Goal: Task Accomplishment & Management: Manage account settings

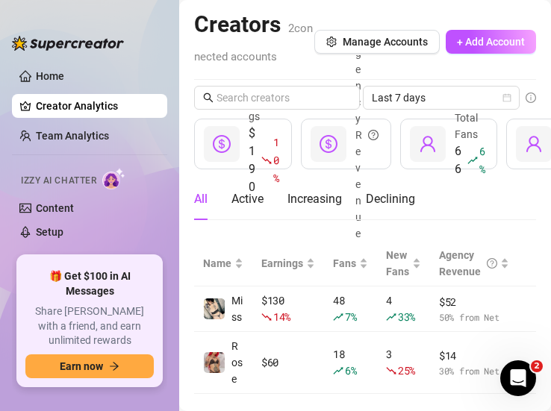
scroll to position [28, 0]
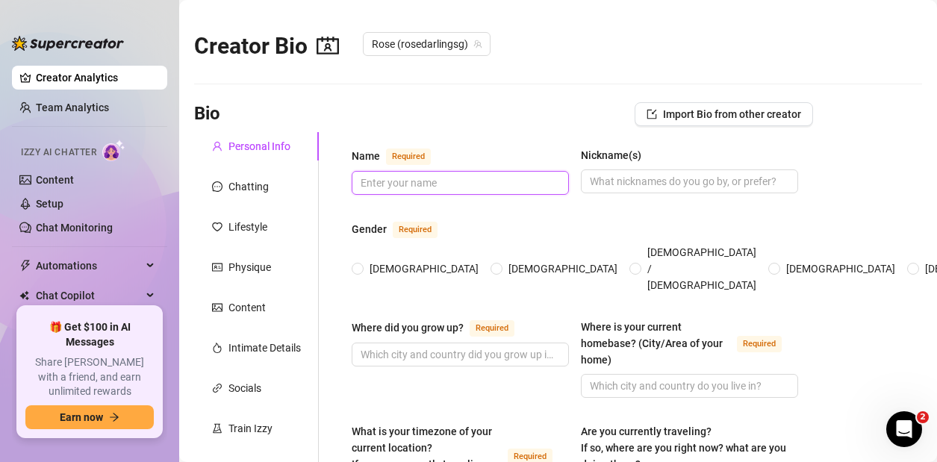
click at [499, 187] on input "Name Required" at bounding box center [459, 183] width 196 height 16
type input "[PERSON_NAME]"
click at [360, 265] on label "[DEMOGRAPHIC_DATA]" at bounding box center [418, 269] width 133 height 16
click at [360, 265] on input "[DEMOGRAPHIC_DATA]" at bounding box center [358, 270] width 6 height 10
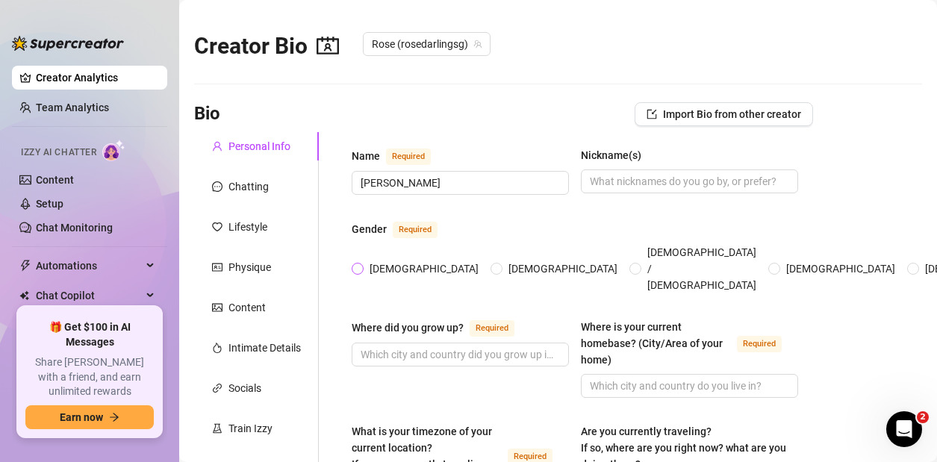
radio input "true"
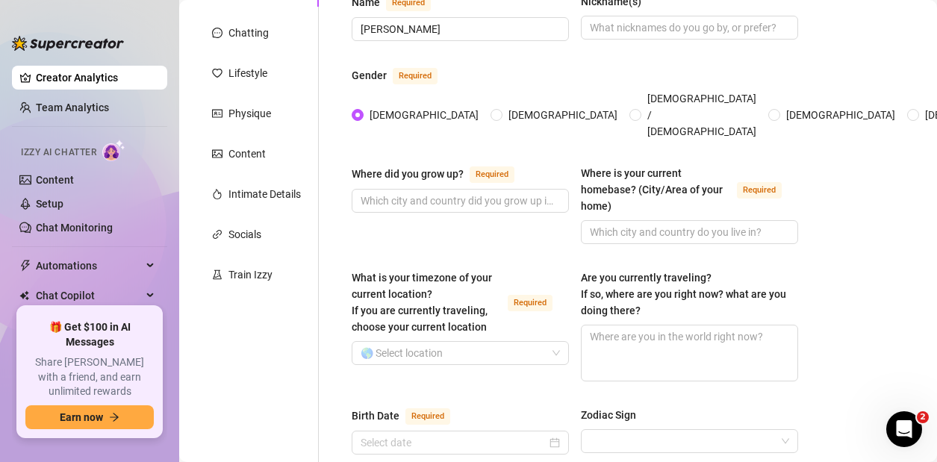
scroll to position [152, 0]
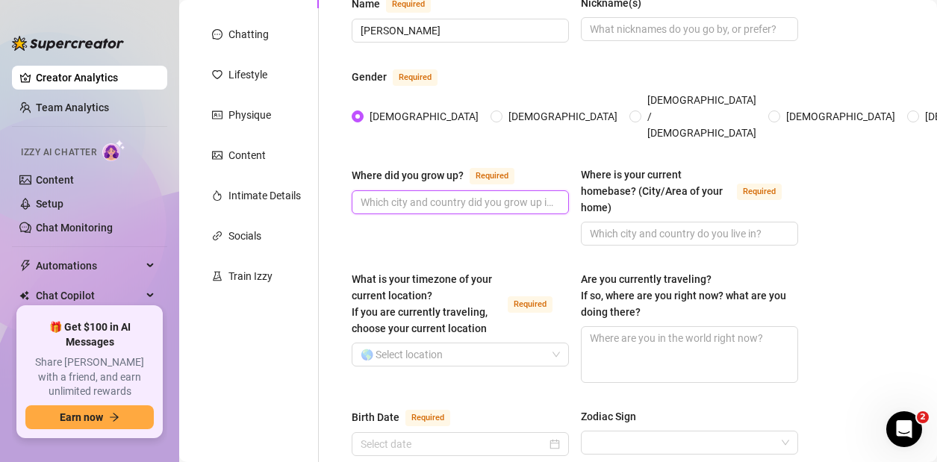
click at [486, 194] on input "Where did you grow up? Required" at bounding box center [459, 202] width 196 height 16
type input "S"
type input "Bay Area"
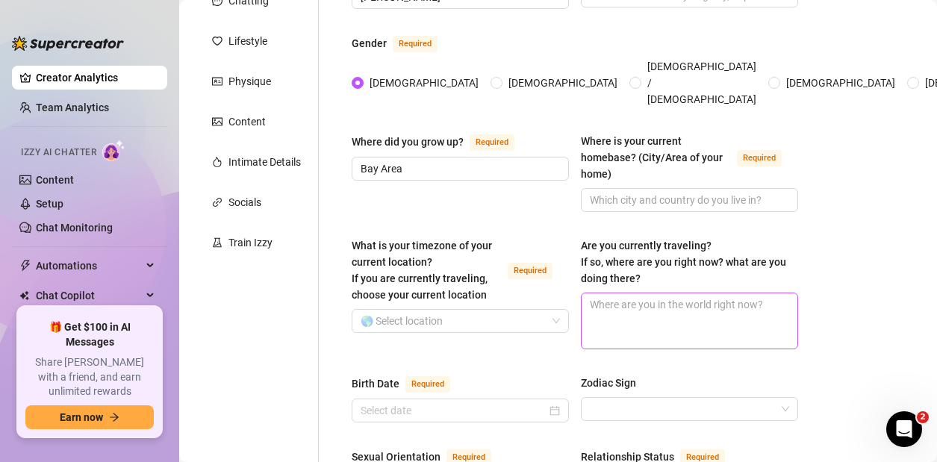
scroll to position [215, 0]
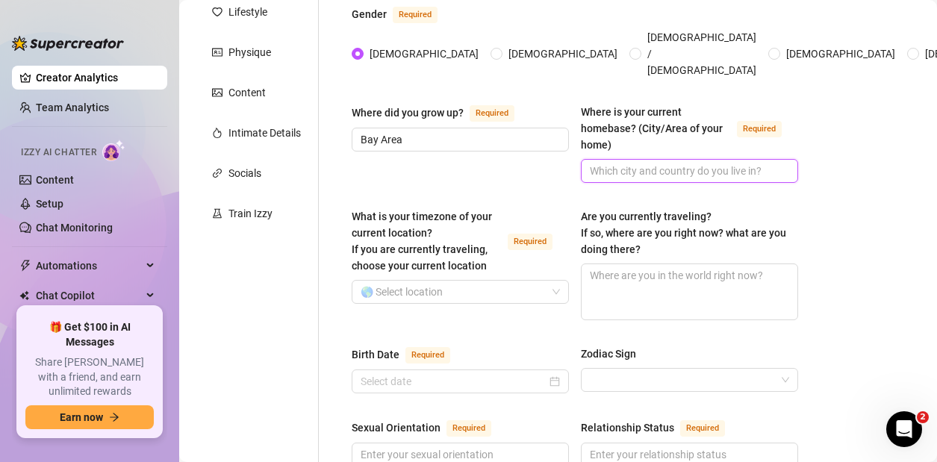
click at [550, 163] on input "Where is your current homebase? (City/Area of your home) Required" at bounding box center [688, 171] width 196 height 16
type input "[GEOGRAPHIC_DATA], [GEOGRAPHIC_DATA]"
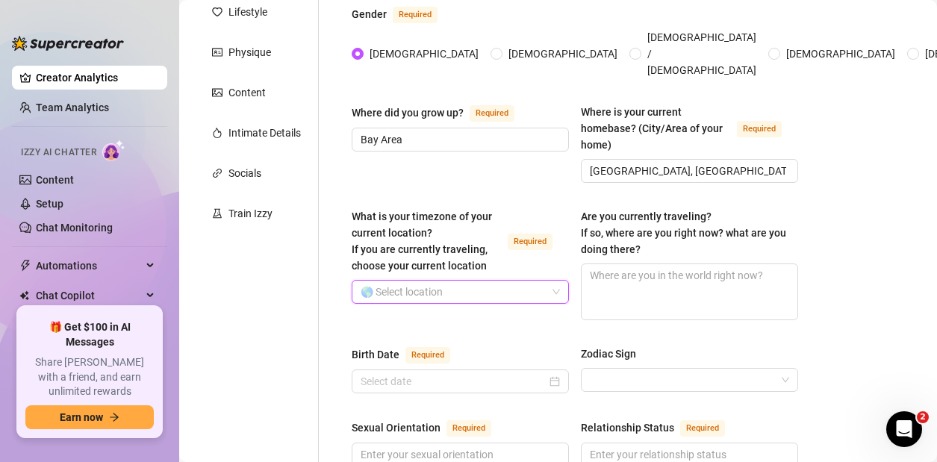
click at [550, 281] on span at bounding box center [460, 292] width 199 height 22
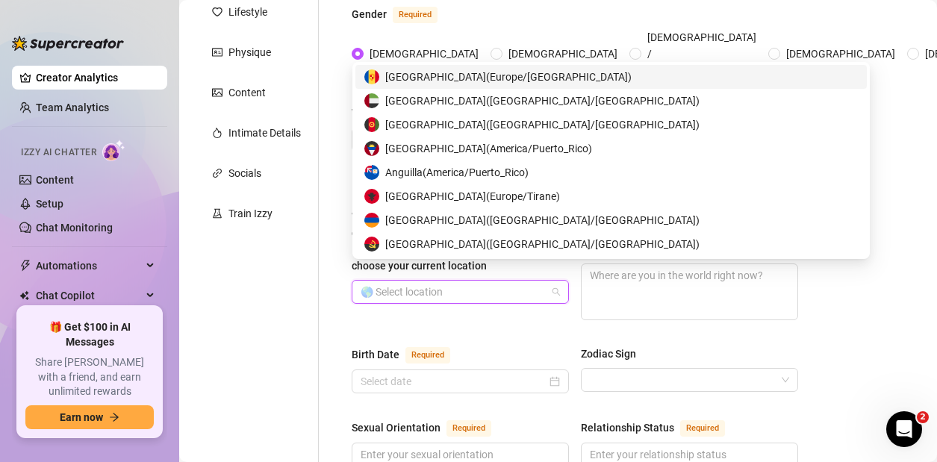
click at [520, 281] on input "What is your timezone of your current location? If you are currently traveling,…" at bounding box center [454, 292] width 186 height 22
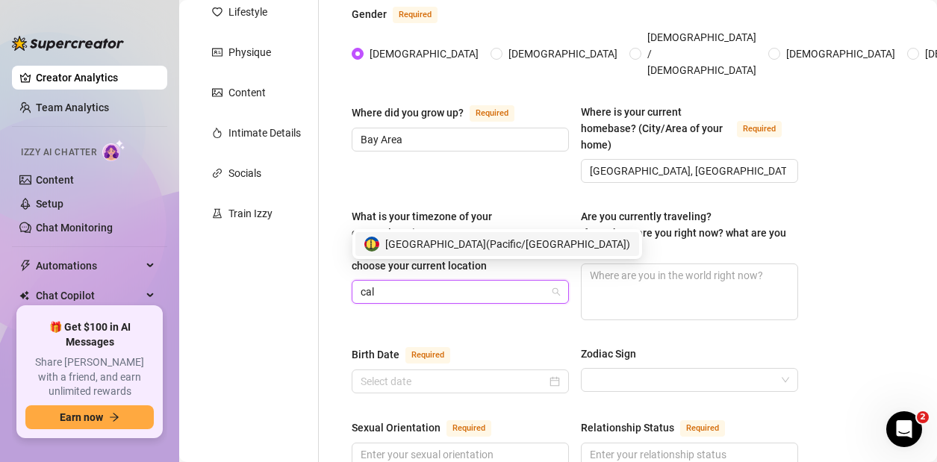
type input "cali"
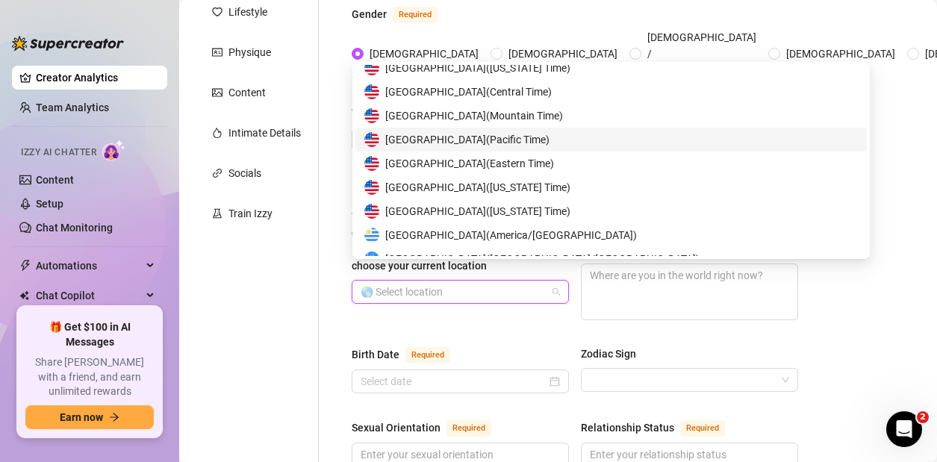
scroll to position [7391, 0]
click at [479, 142] on span "United States of America ( Pacific Time )" at bounding box center [467, 139] width 164 height 16
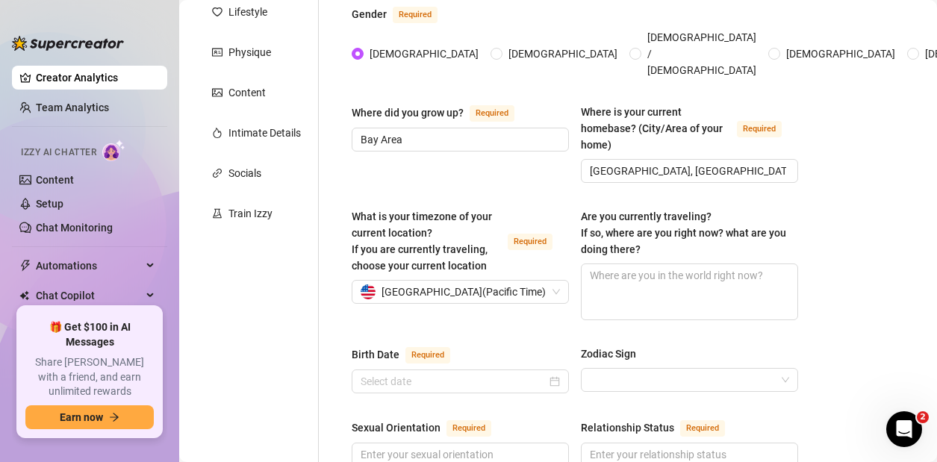
click at [550, 285] on textarea "Are you currently traveling? If so, where are you right now? what are you doing…" at bounding box center [690, 291] width 216 height 55
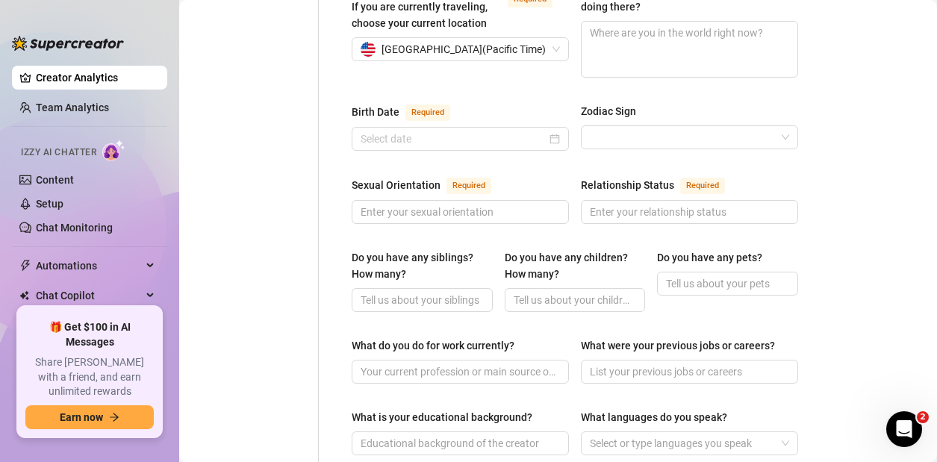
scroll to position [440, 0]
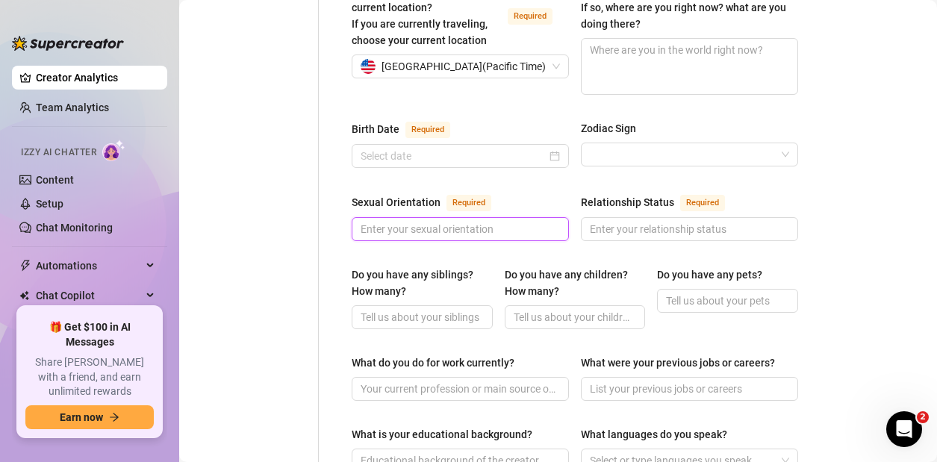
click at [387, 221] on input "Sexual Orientation Required" at bounding box center [459, 229] width 196 height 16
type input "[DEMOGRAPHIC_DATA]"
type input "Single"
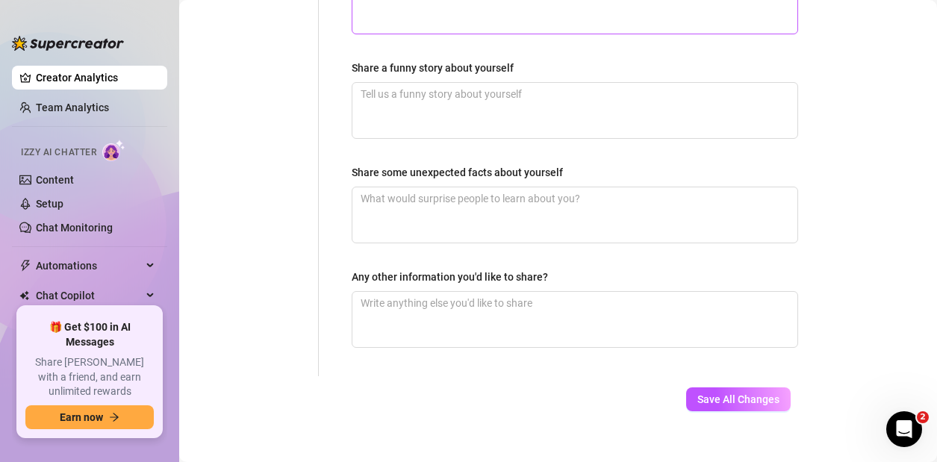
scroll to position [1038, 0]
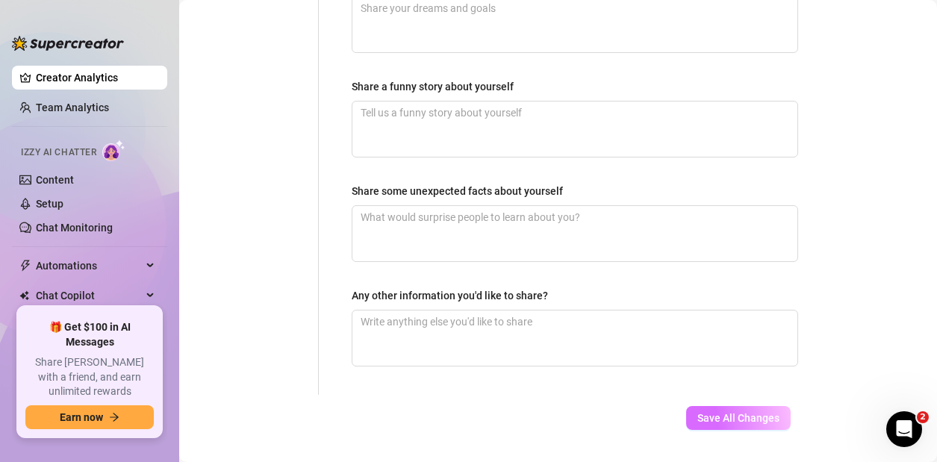
click at [550, 411] on span "Save All Changes" at bounding box center [738, 418] width 82 height 12
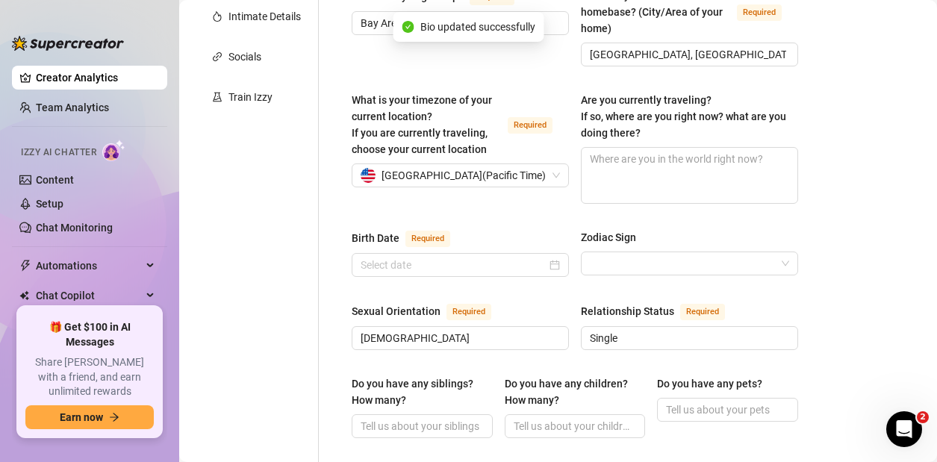
scroll to position [0, 0]
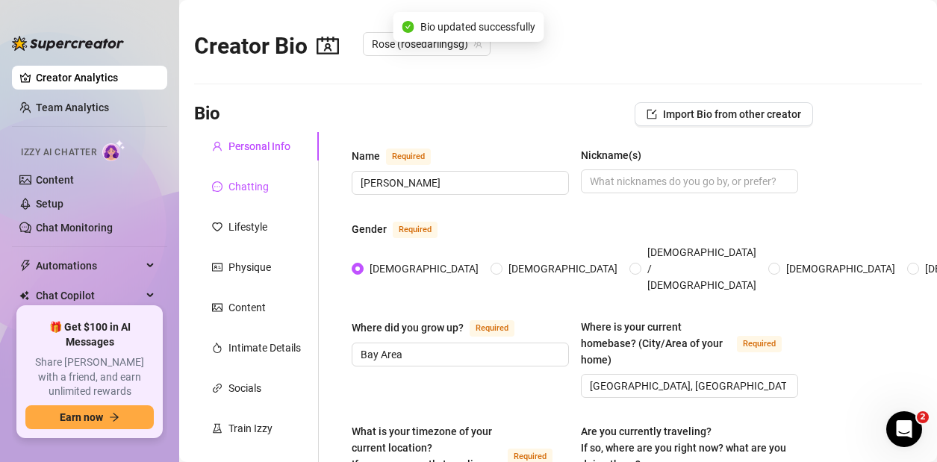
click at [240, 185] on div "Chatting" at bounding box center [248, 186] width 40 height 16
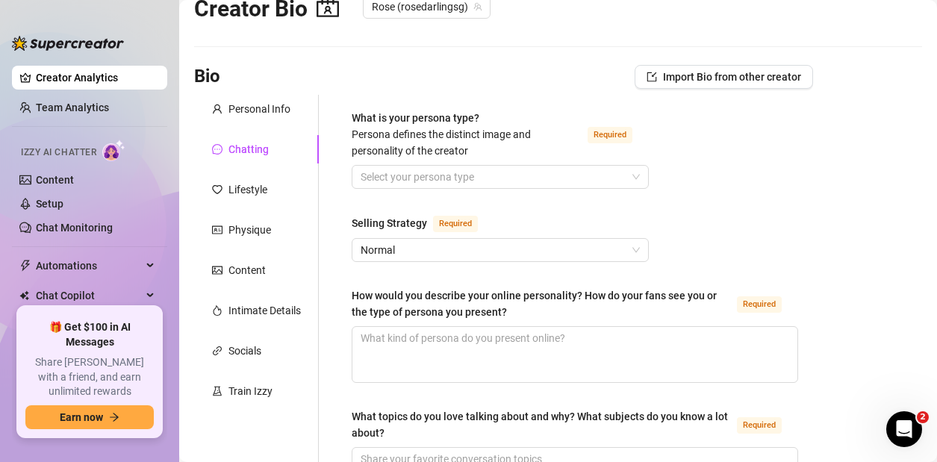
scroll to position [36, 0]
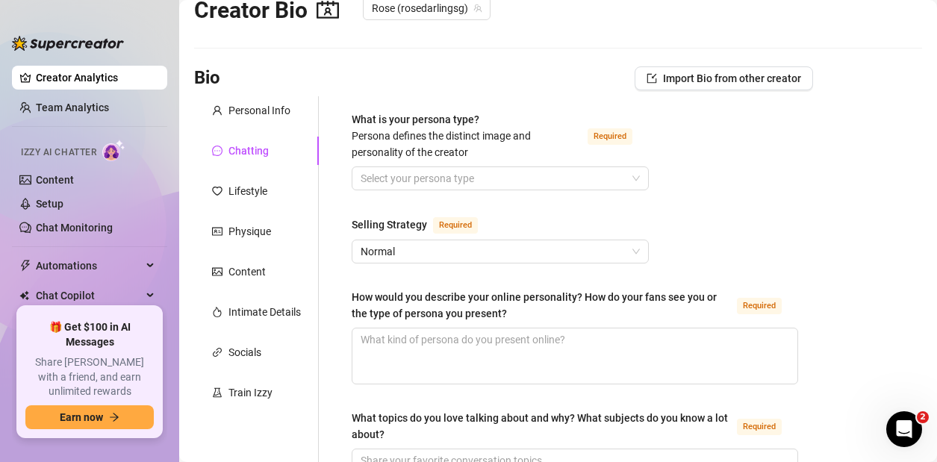
click at [490, 137] on span "Persona defines the distinct image and personality of the creator" at bounding box center [441, 144] width 179 height 28
click at [490, 167] on input "What is your persona type? [PERSON_NAME] defines the distinct image and persona…" at bounding box center [494, 178] width 266 height 22
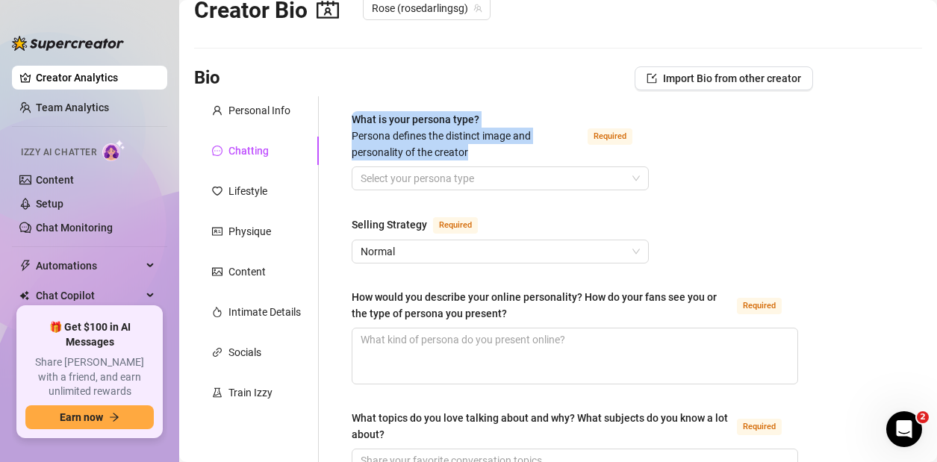
drag, startPoint x: 348, startPoint y: 132, endPoint x: 473, endPoint y: 144, distance: 126.0
click at [473, 144] on div "What is your persona type? [PERSON_NAME] defines the distinct image and persona…" at bounding box center [467, 135] width 230 height 49
click at [473, 167] on input "What is your persona type? [PERSON_NAME] defines the distinct image and persona…" at bounding box center [494, 178] width 266 height 22
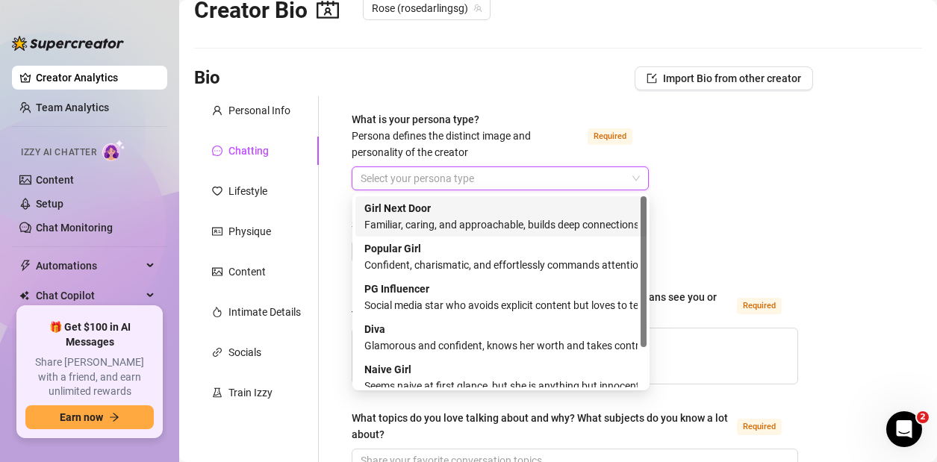
click at [460, 175] on input "What is your persona type? [PERSON_NAME] defines the distinct image and persona…" at bounding box center [494, 178] width 266 height 22
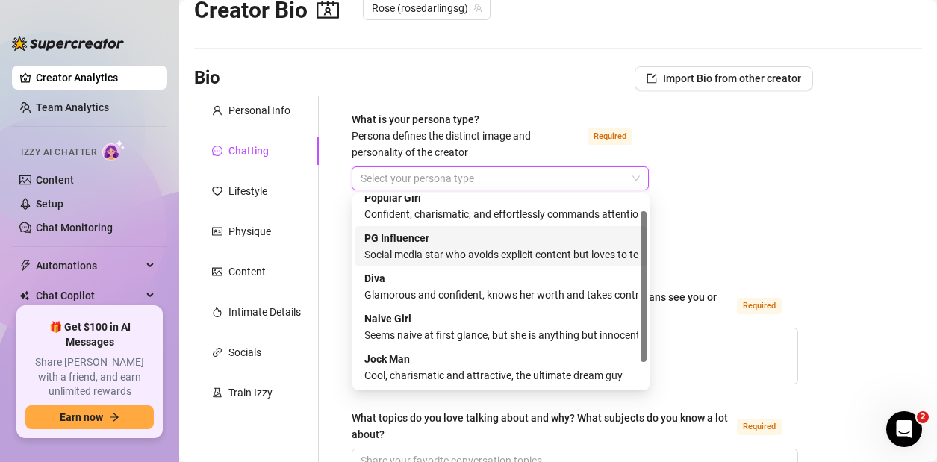
scroll to position [0, 0]
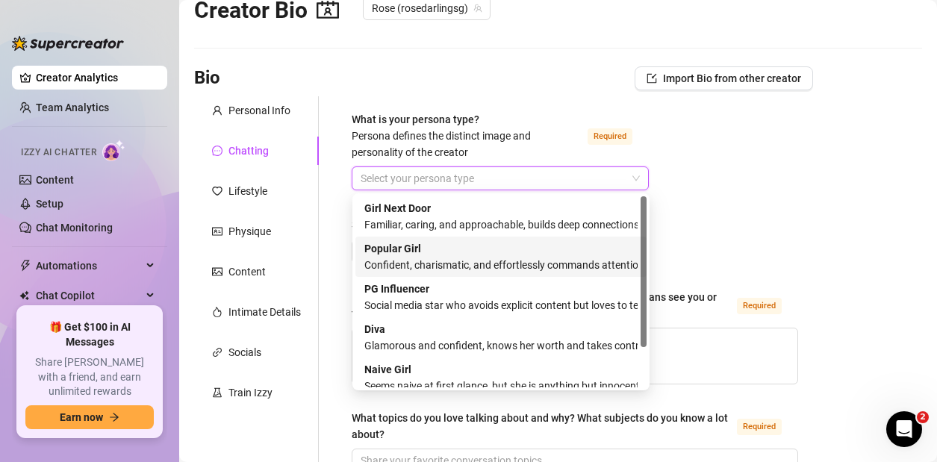
click at [493, 261] on div "Confident, charismatic, and effortlessly commands attention" at bounding box center [500, 265] width 273 height 16
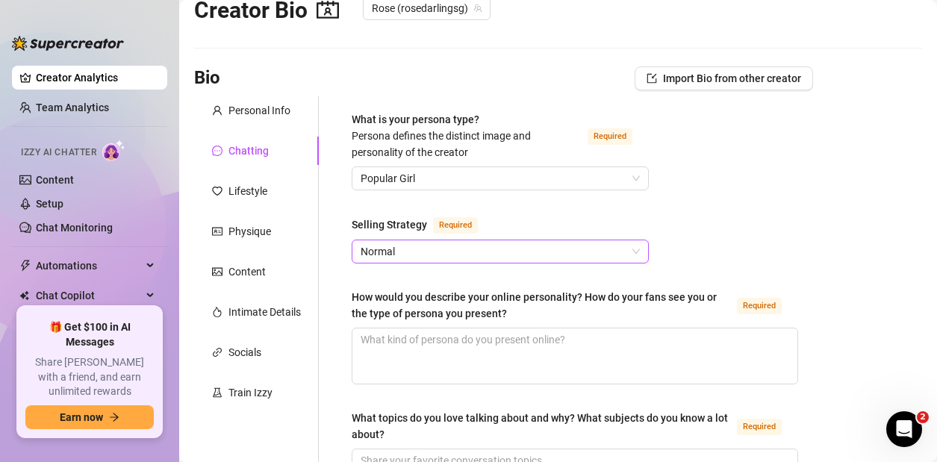
click at [550, 255] on span "Normal" at bounding box center [500, 251] width 279 height 22
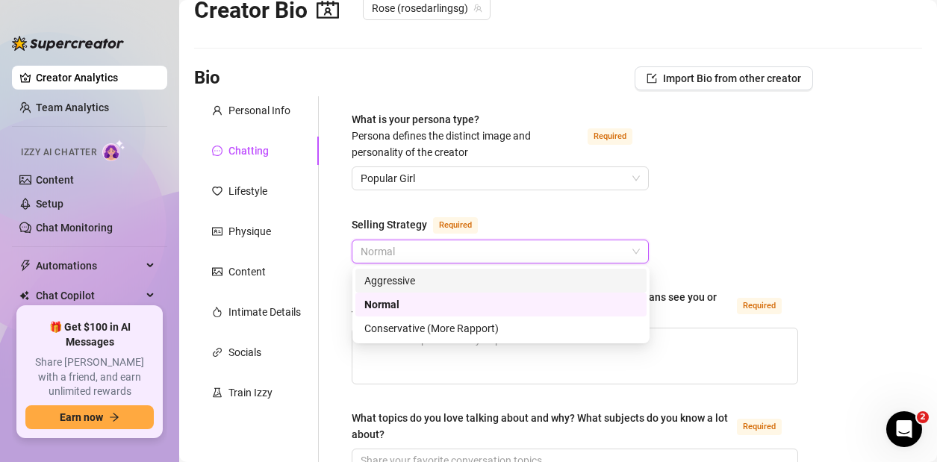
click at [477, 283] on div "Aggressive" at bounding box center [500, 280] width 273 height 16
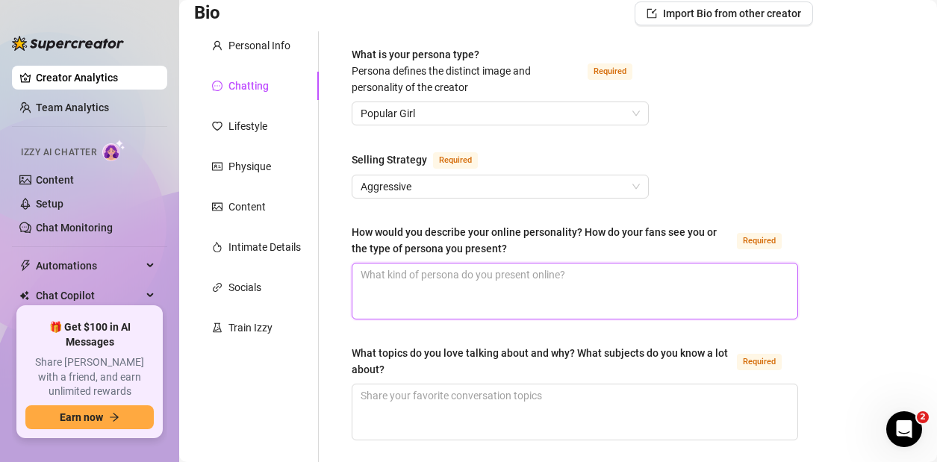
click at [550, 309] on textarea "How would you describe your online personality? How do your fans see you or the…" at bounding box center [574, 291] width 445 height 55
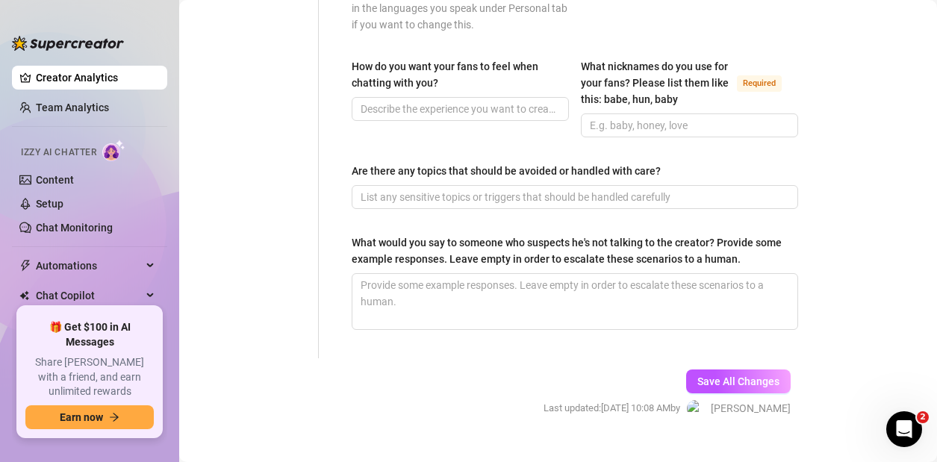
scroll to position [1041, 0]
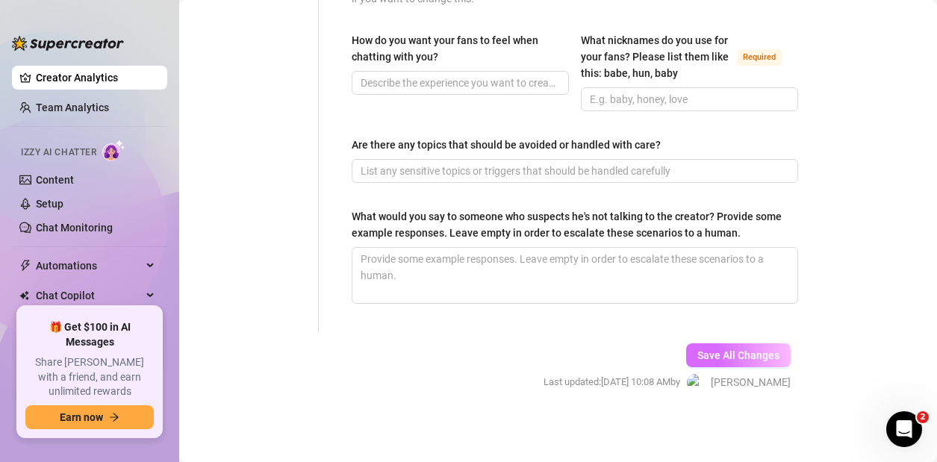
click at [550, 362] on button "Save All Changes" at bounding box center [738, 355] width 105 height 24
click at [550, 358] on span "Save All Changes" at bounding box center [738, 355] width 82 height 12
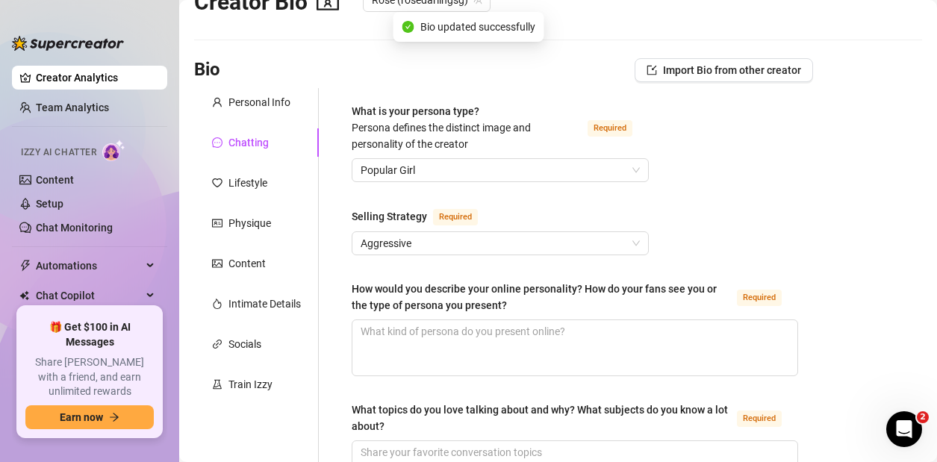
scroll to position [0, 0]
